Goal: Transaction & Acquisition: Purchase product/service

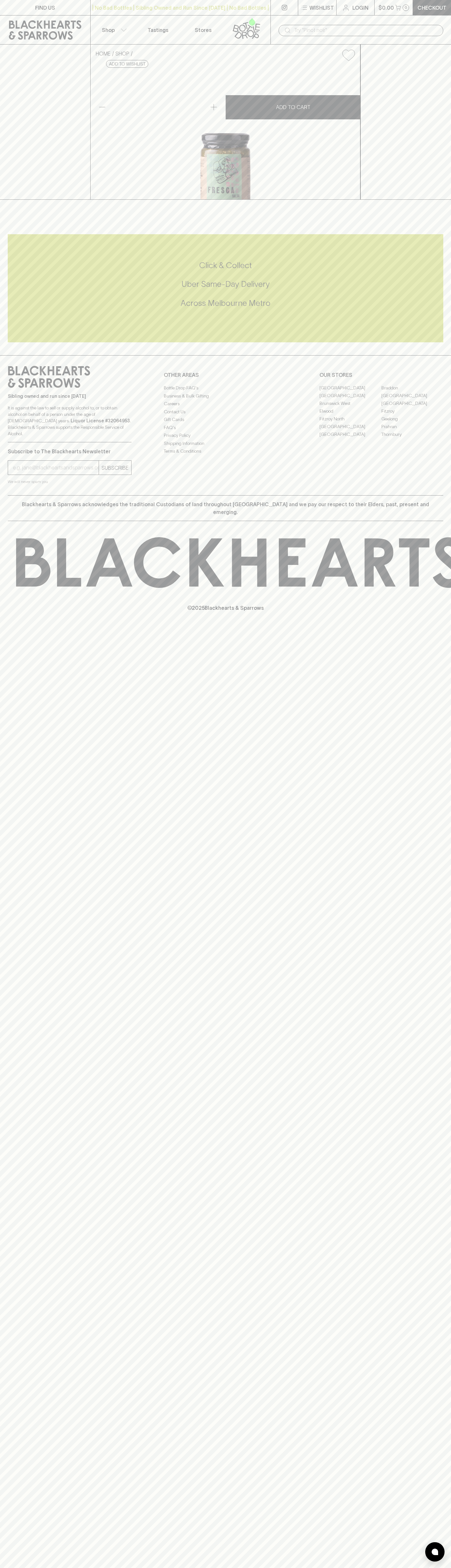
click at [159, 23] on link "Tastings" at bounding box center [158, 30] width 45 height 29
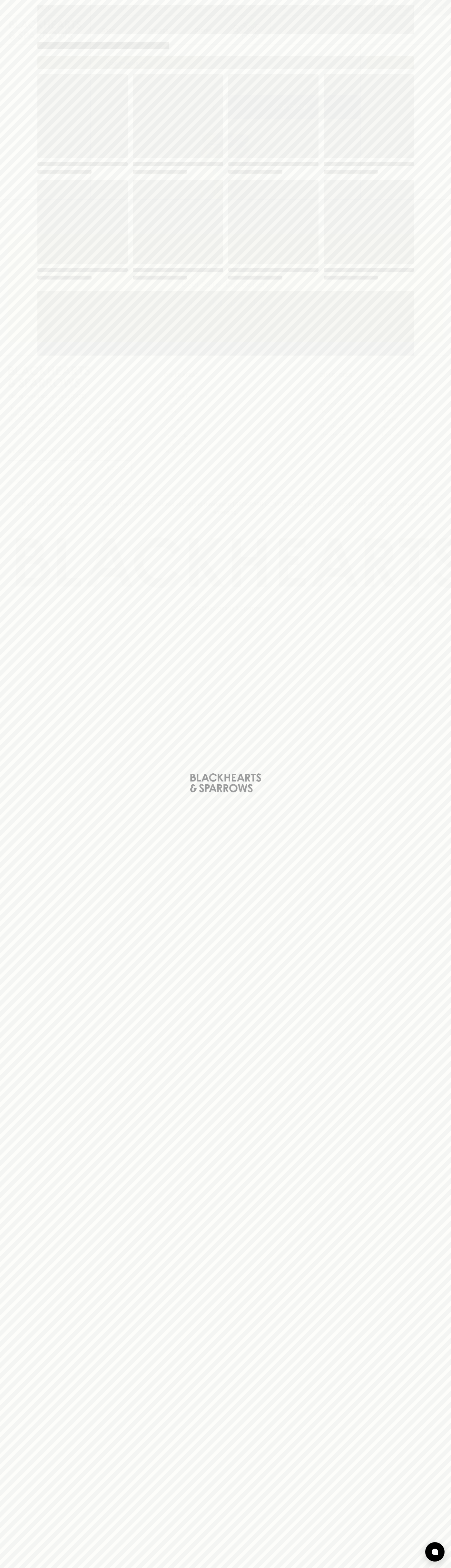
click at [446, 460] on div "Loading" at bounding box center [226, 784] width 451 height 1568
click at [435, 1568] on html "FIND US | No Bad Bottles | Sibling Owned and Run Since 2006 | No Bad Bottles | …" at bounding box center [226, 784] width 451 height 1568
click at [20, 1121] on div "Loading" at bounding box center [226, 784] width 451 height 1568
